Goal: Information Seeking & Learning: Learn about a topic

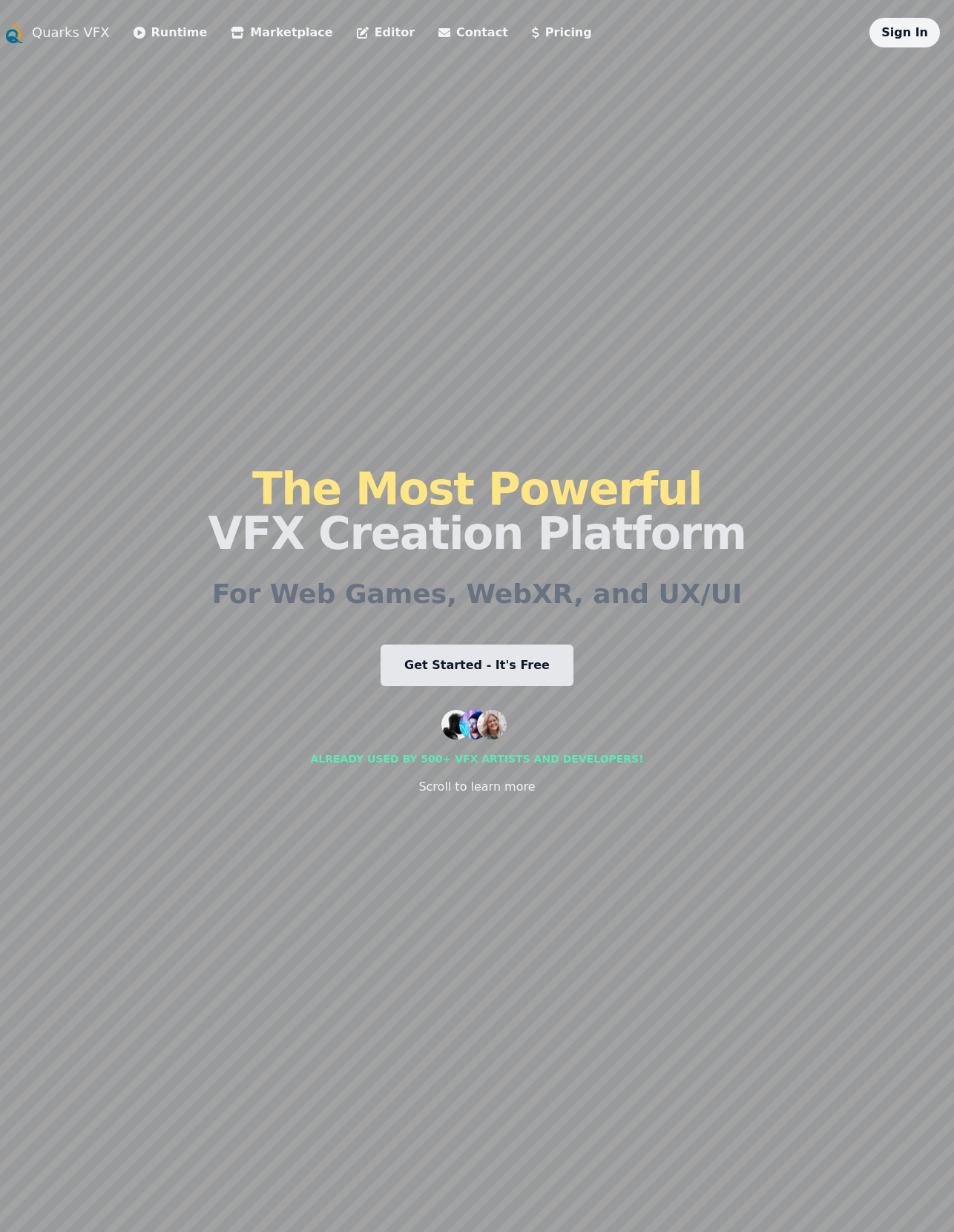
click at [494, 670] on link "Get Started - It's Free" at bounding box center [477, 665] width 192 height 42
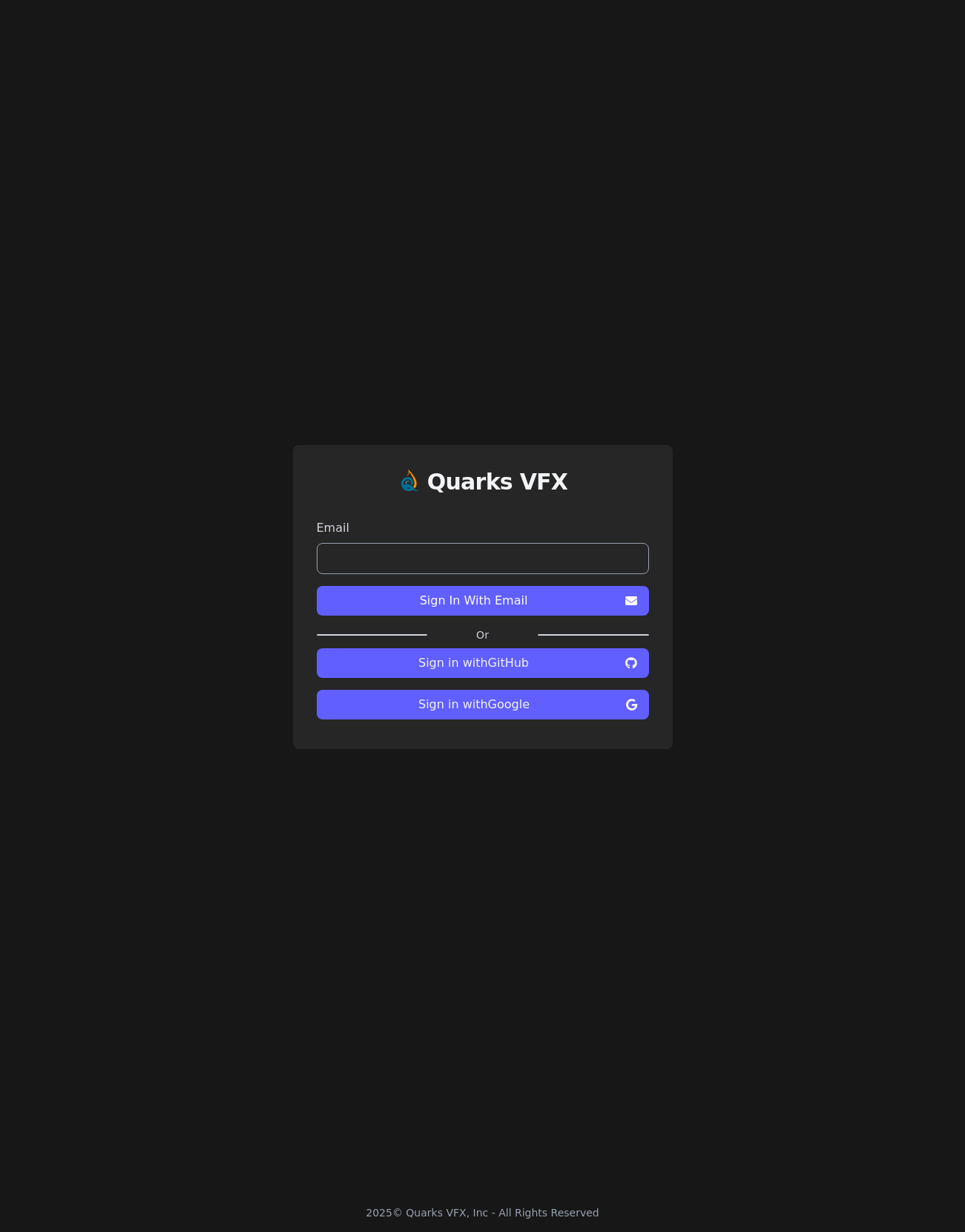
click at [533, 707] on span "Sign in with Google" at bounding box center [474, 704] width 292 height 18
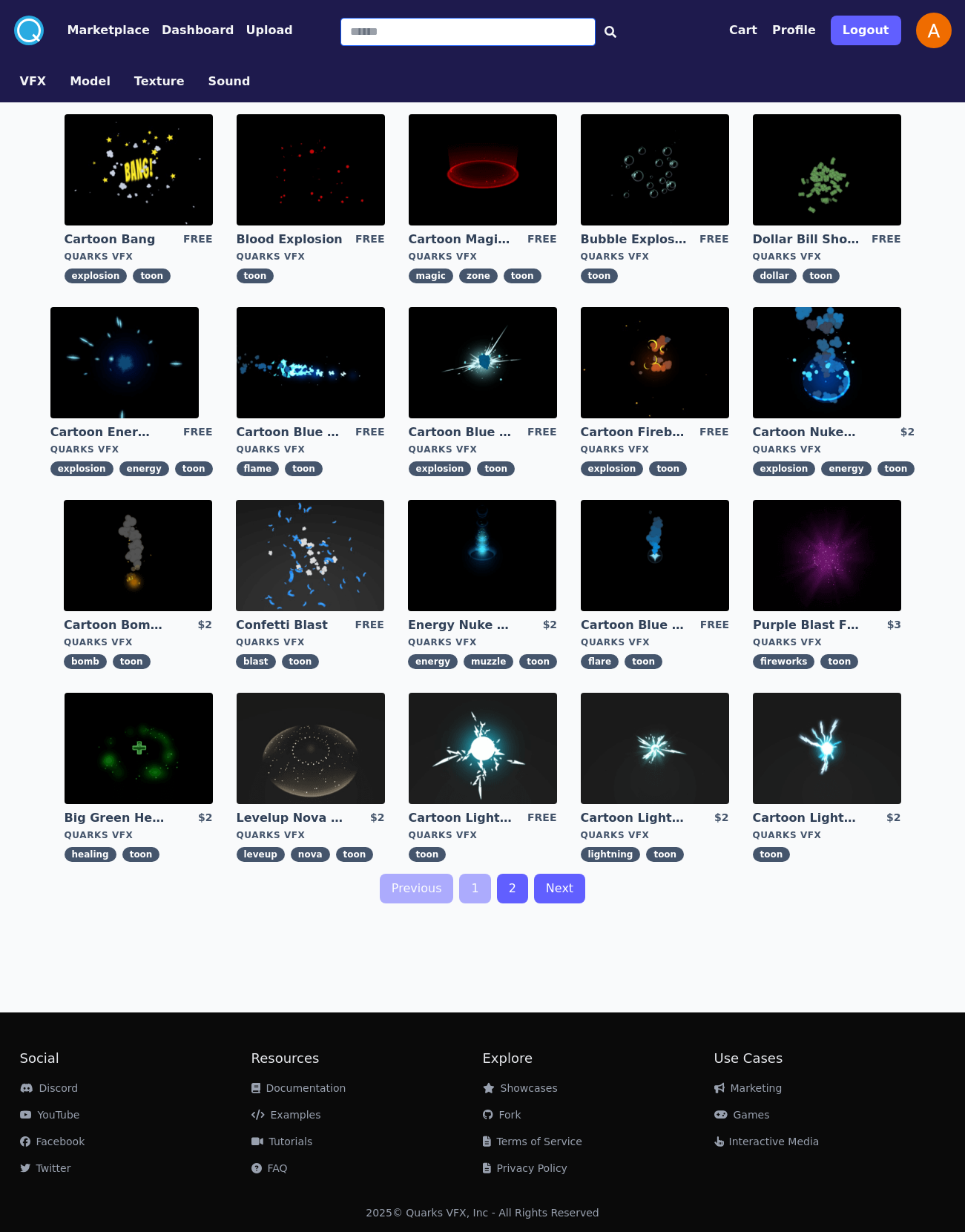
click at [376, 24] on input "Search" at bounding box center [468, 32] width 255 height 28
type input "****"
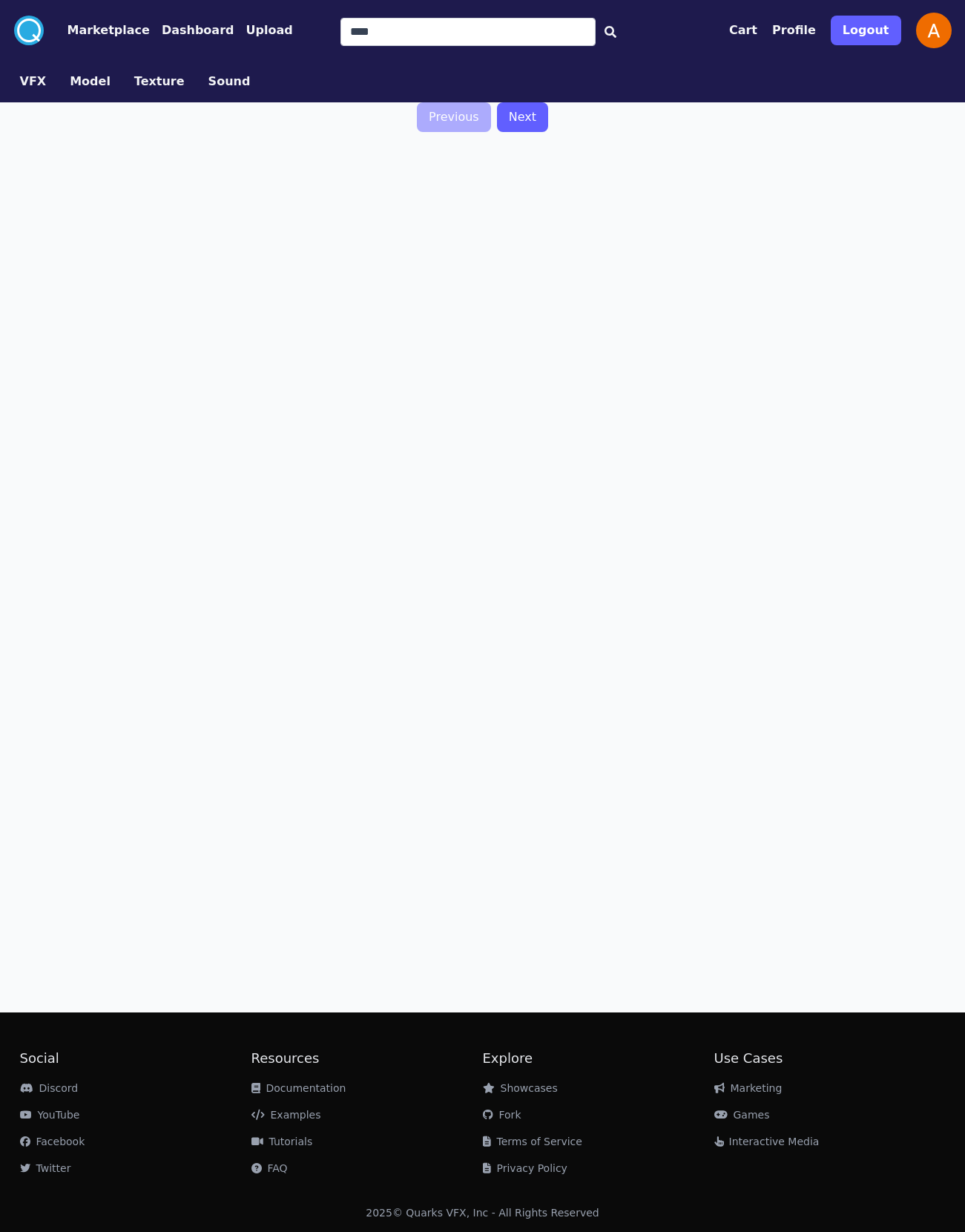
click at [510, 119] on link "Next" at bounding box center [522, 118] width 51 height 30
click at [38, 80] on button "VFX" at bounding box center [33, 81] width 27 height 18
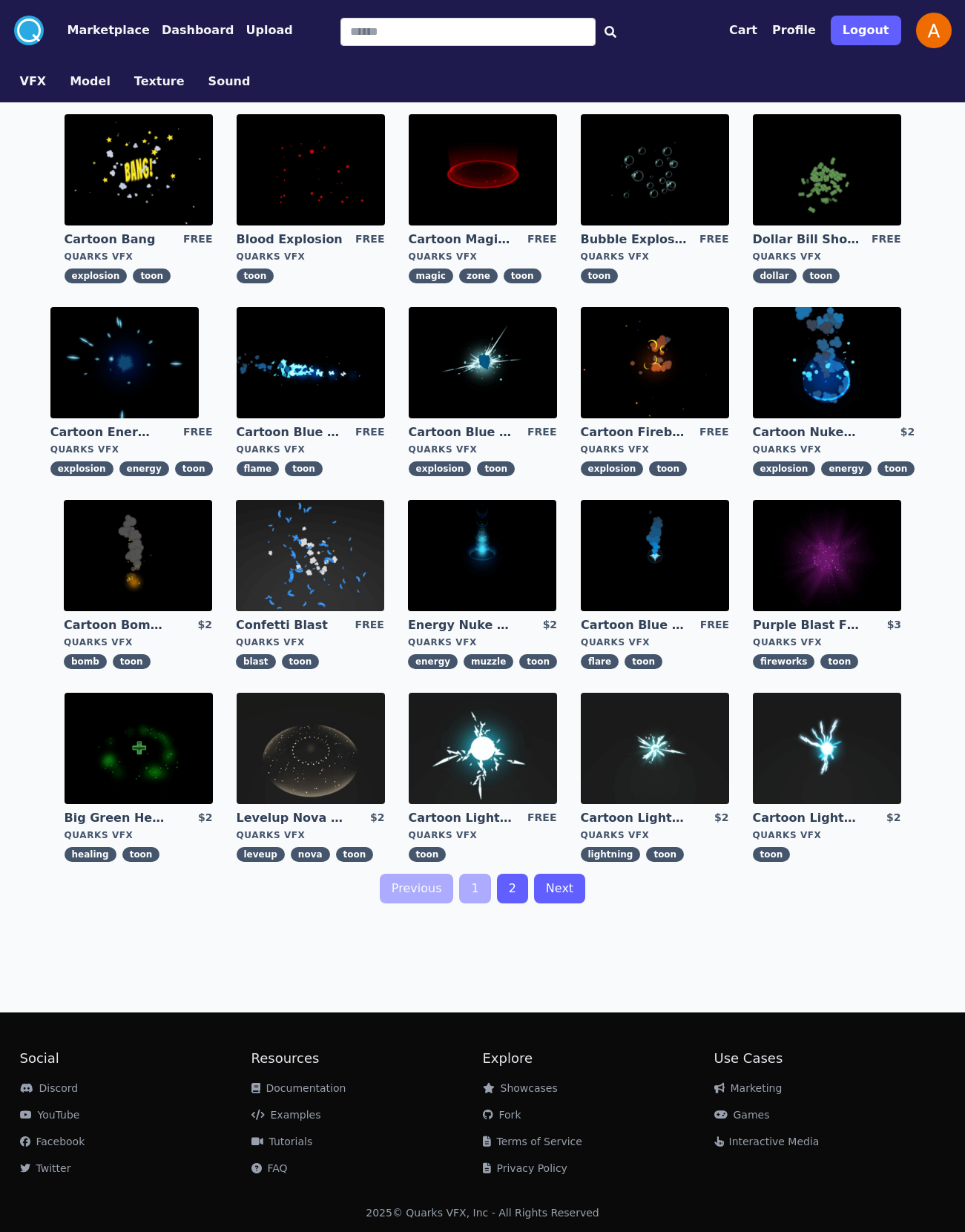
click at [508, 883] on link "2" at bounding box center [512, 889] width 31 height 30
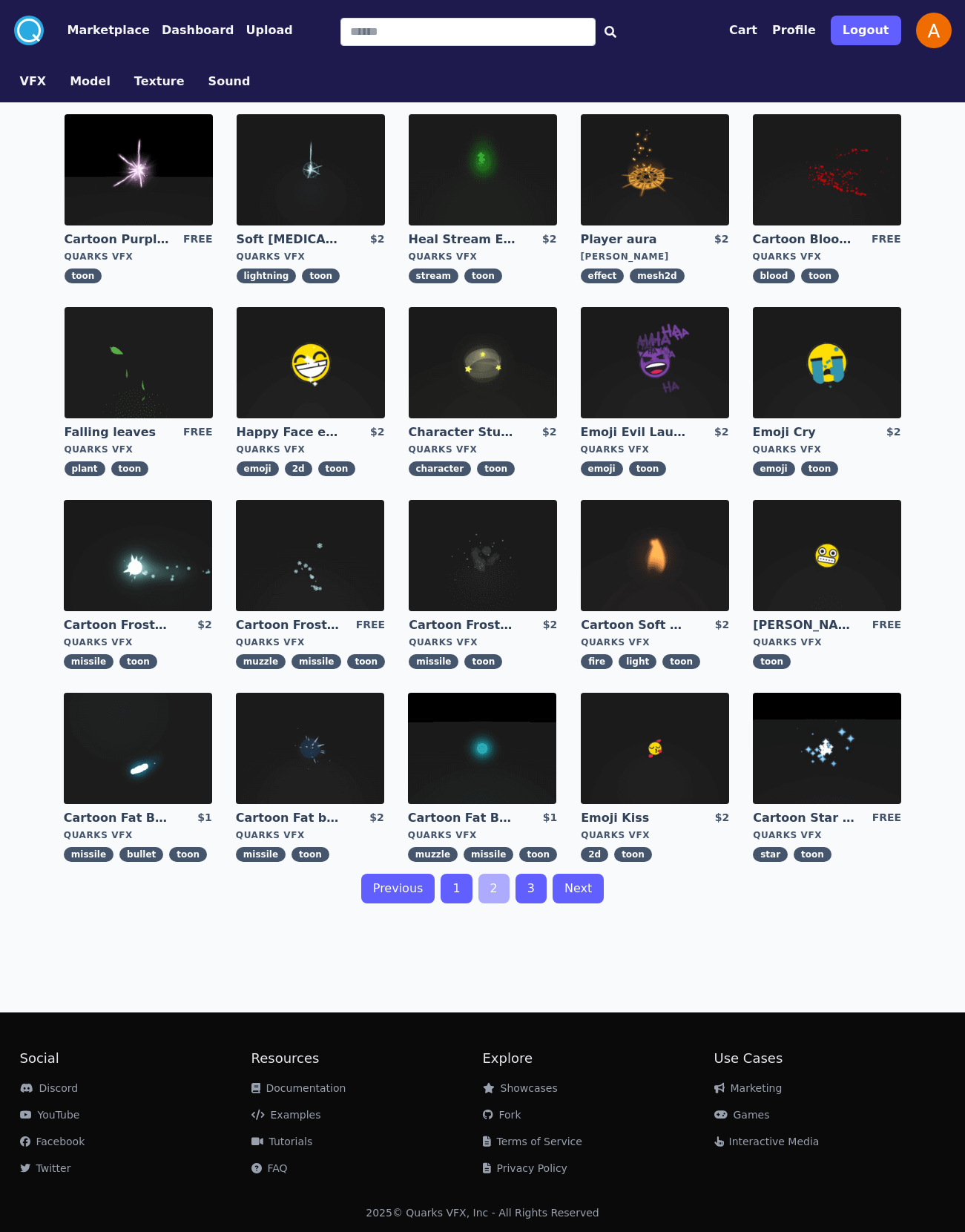
click at [650, 558] on img at bounding box center [655, 556] width 148 height 112
click at [132, 338] on img at bounding box center [138, 363] width 148 height 112
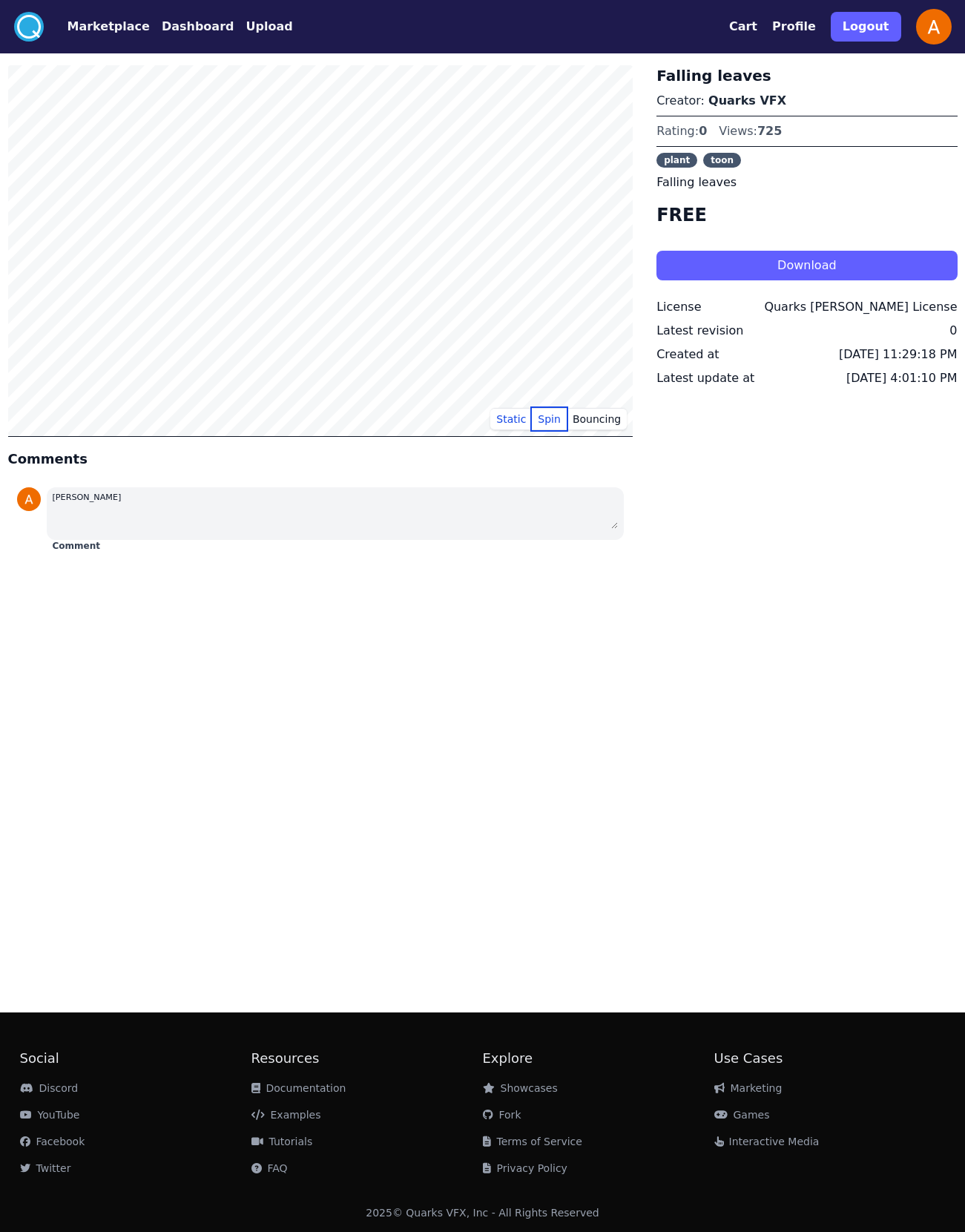
click at [553, 416] on button "Spin" at bounding box center [549, 419] width 35 height 23
click at [596, 417] on button "Bouncing" at bounding box center [597, 419] width 60 height 23
click at [98, 26] on button "Marketplace" at bounding box center [108, 26] width 82 height 18
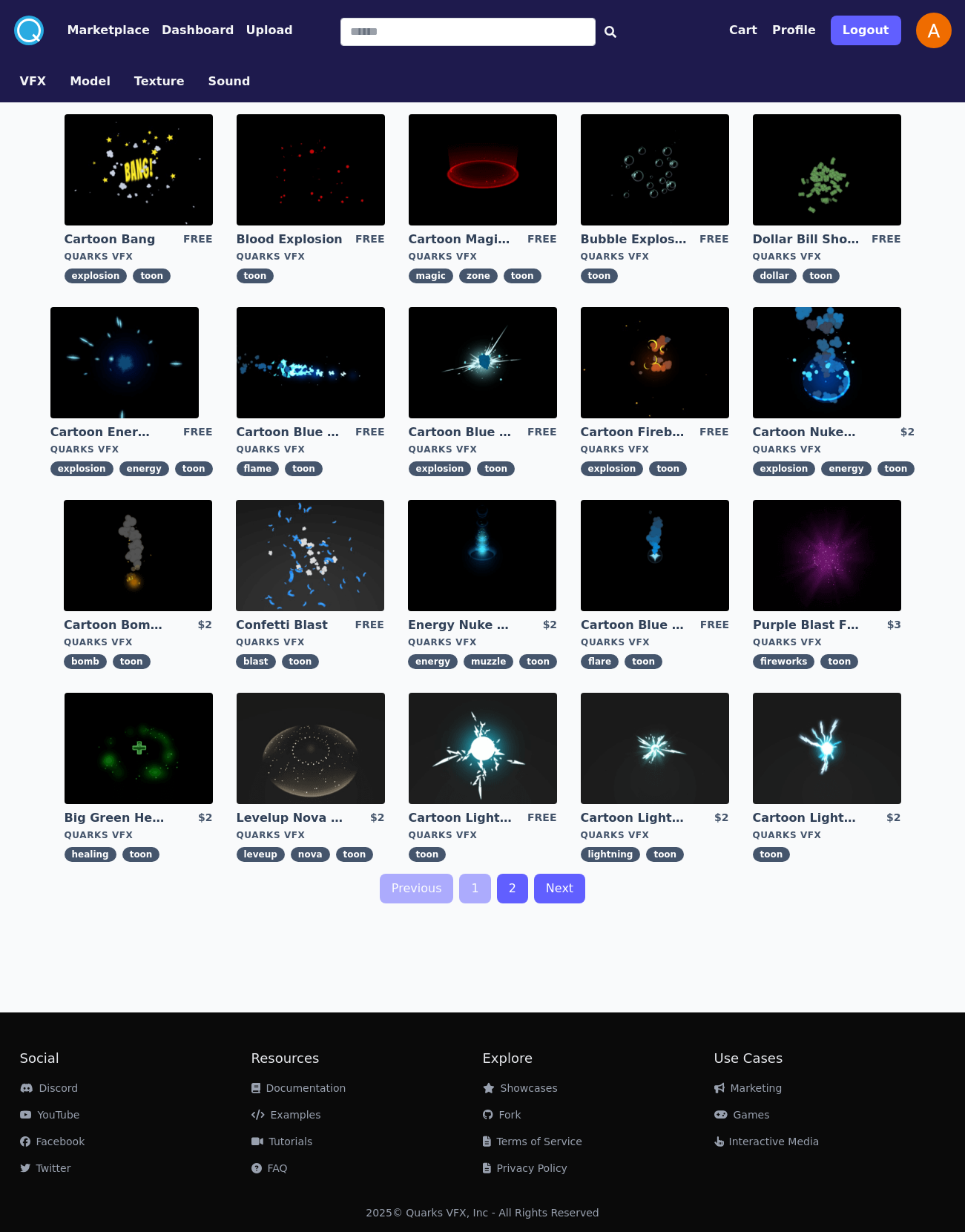
click at [88, 83] on button "Model" at bounding box center [90, 81] width 41 height 18
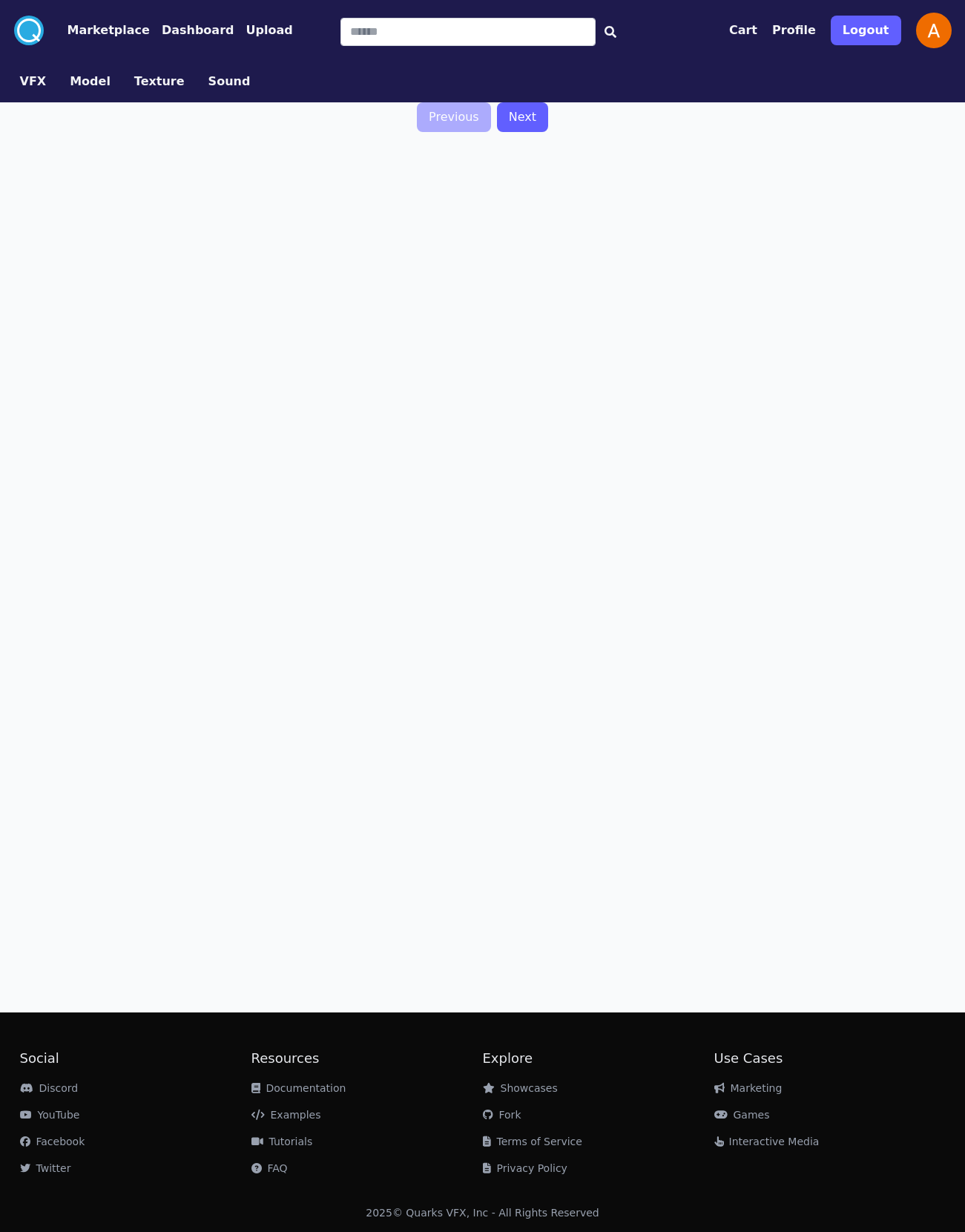
click at [149, 84] on button "Texture" at bounding box center [159, 81] width 51 height 18
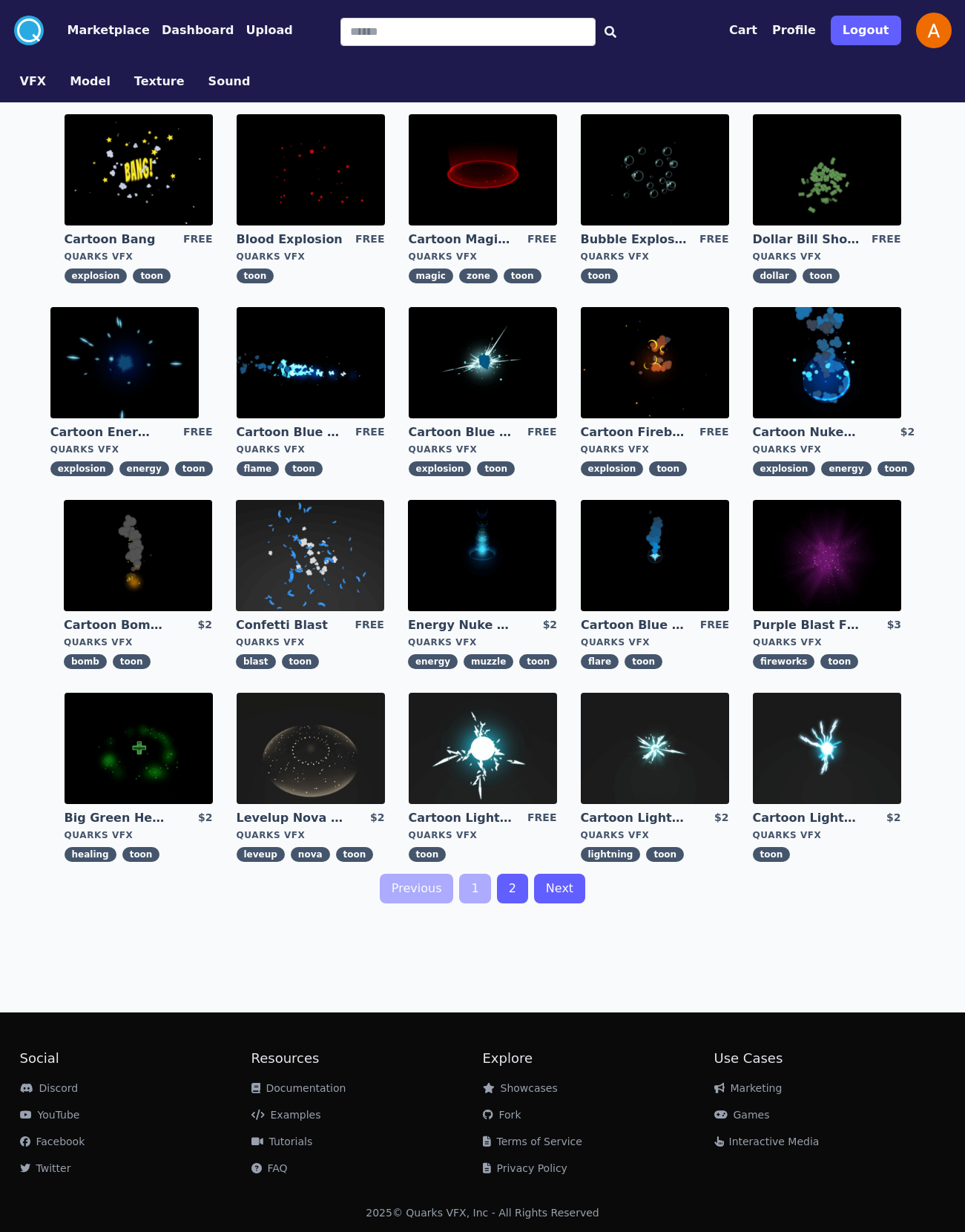
type input "****"
